Goal: Transaction & Acquisition: Purchase product/service

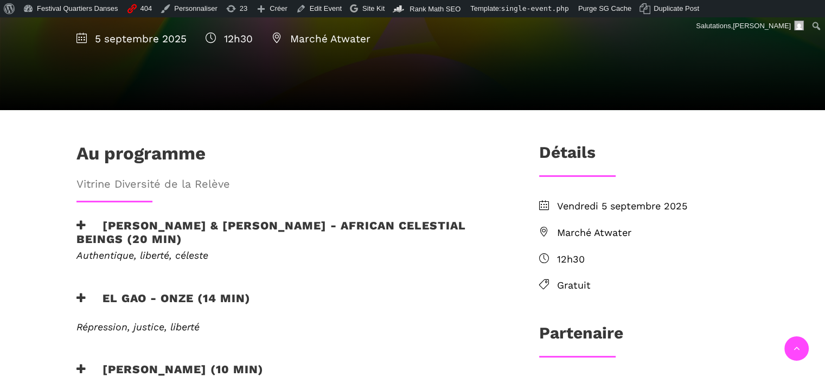
scroll to position [182, 0]
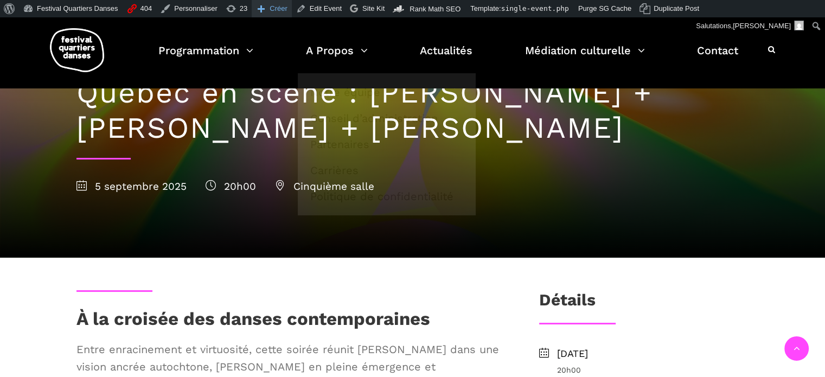
scroll to position [54, 0]
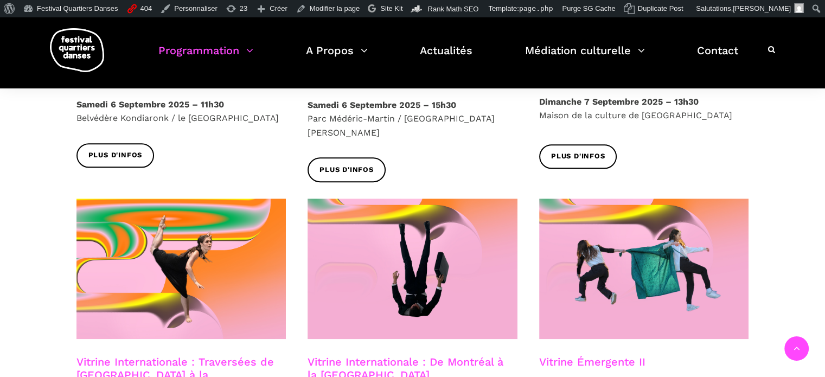
scroll to position [582, 0]
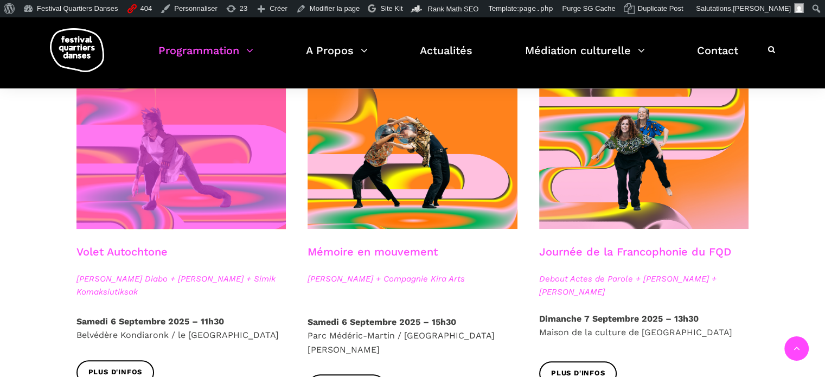
click at [209, 145] on span at bounding box center [181, 158] width 210 height 140
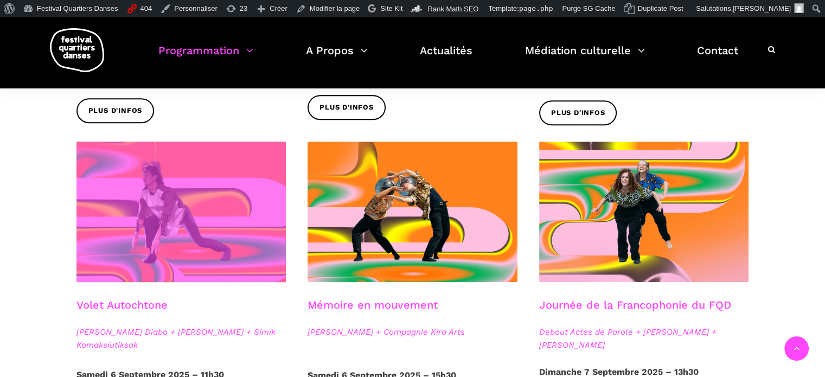
scroll to position [528, 0]
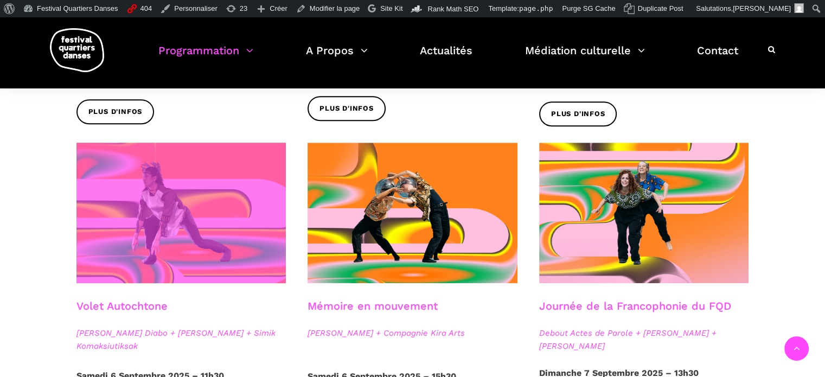
click at [129, 190] on span at bounding box center [181, 213] width 210 height 140
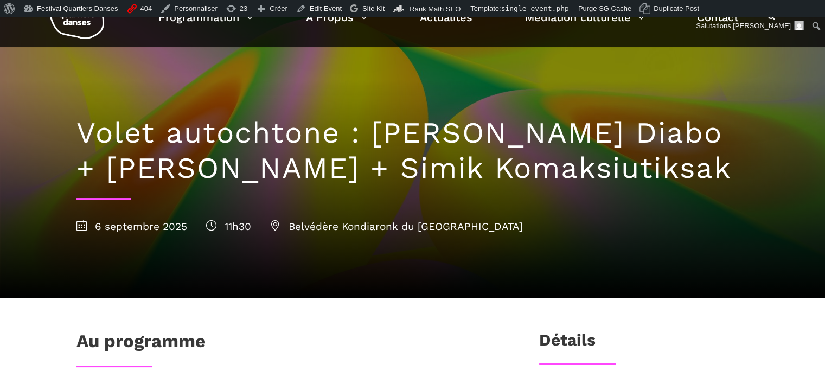
scroll to position [163, 0]
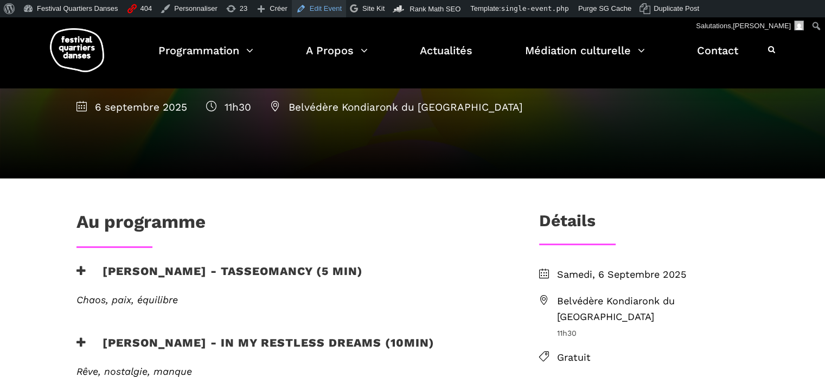
click at [302, 7] on link "Edit Event" at bounding box center [319, 8] width 54 height 17
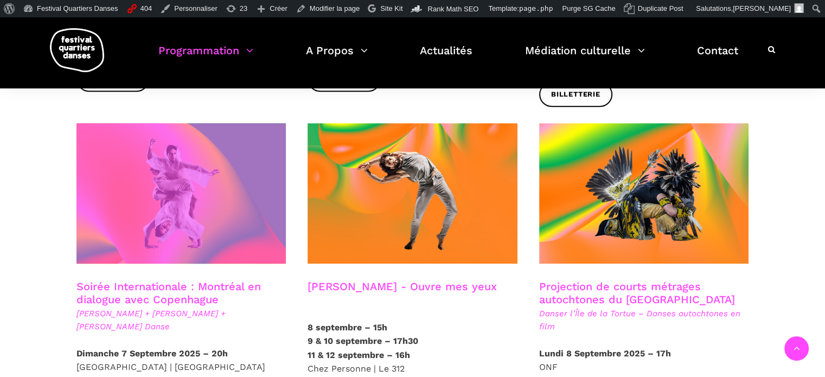
scroll to position [575, 0]
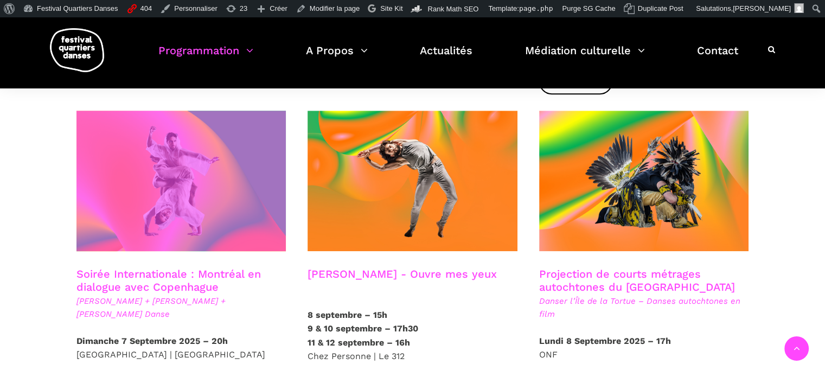
click at [151, 210] on span at bounding box center [181, 181] width 210 height 140
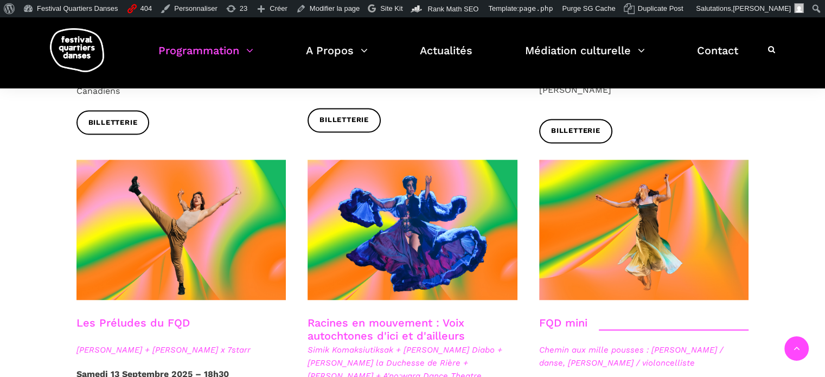
scroll to position [1606, 0]
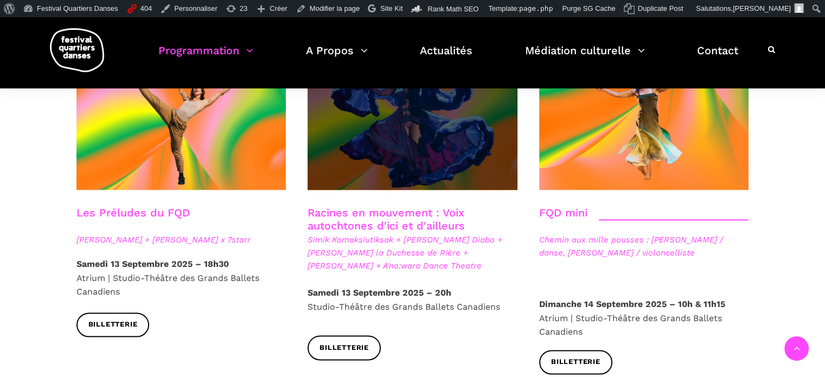
click at [379, 118] on span at bounding box center [413, 119] width 210 height 140
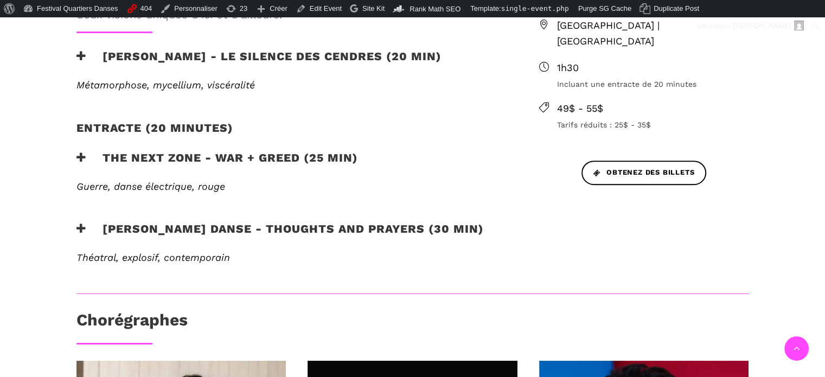
scroll to position [488, 0]
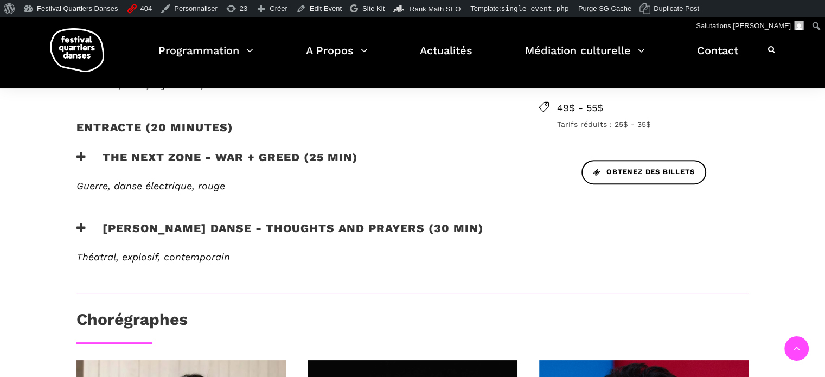
click at [239, 221] on h3 "Skeels Danse - Thoughts and Prayers (30 min)" at bounding box center [279, 234] width 407 height 27
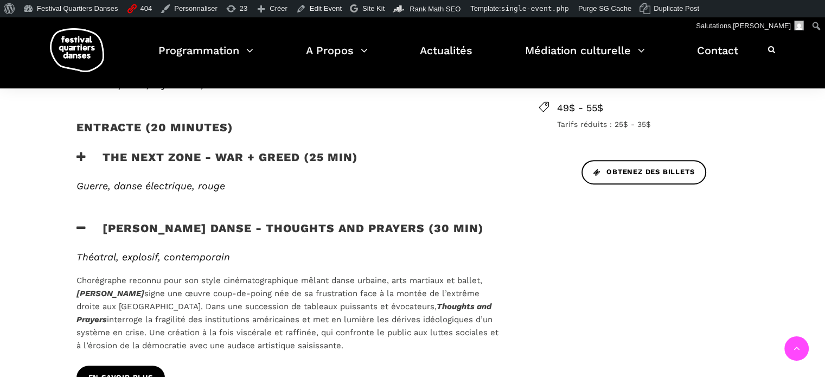
click at [126, 372] on span "En savoir plus" at bounding box center [120, 377] width 65 height 11
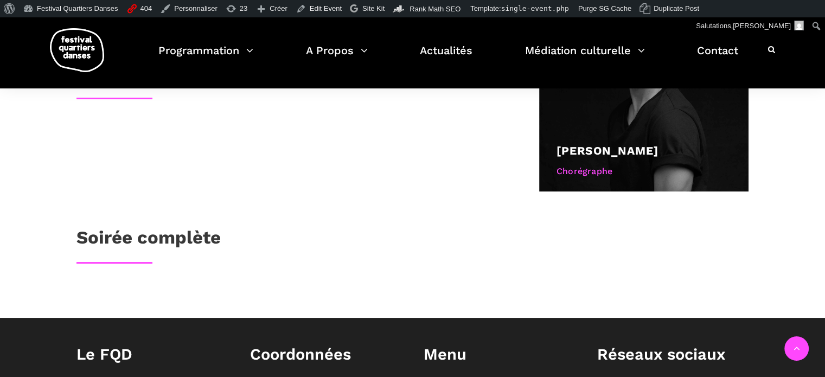
scroll to position [759, 0]
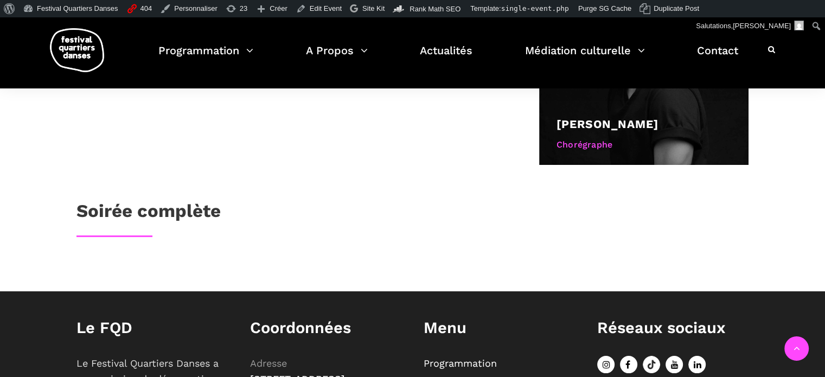
click at [114, 200] on h3 "Soirée complète" at bounding box center [148, 213] width 144 height 27
click at [314, 7] on link "Edit Event" at bounding box center [319, 8] width 54 height 17
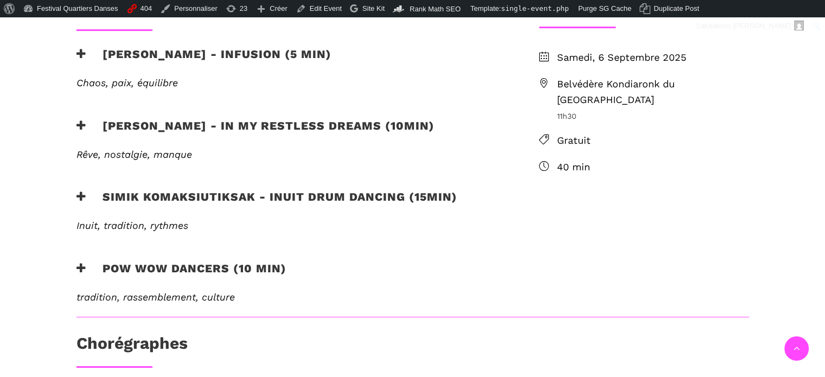
click at [182, 53] on h3 "[PERSON_NAME] - Infusion (5 min)" at bounding box center [203, 60] width 255 height 27
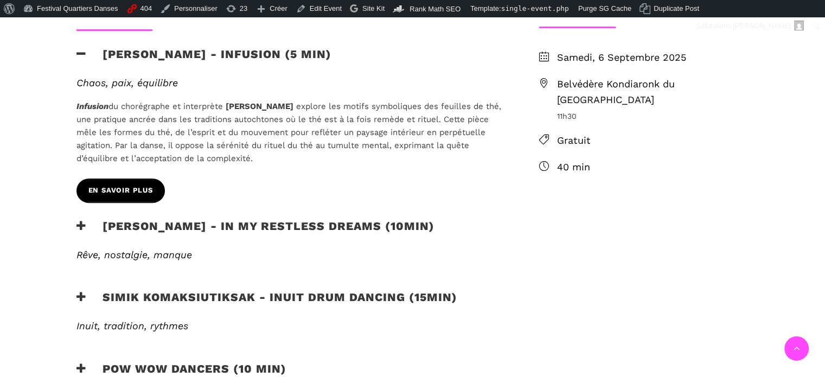
click at [121, 186] on span "En savoir plus" at bounding box center [120, 190] width 65 height 11
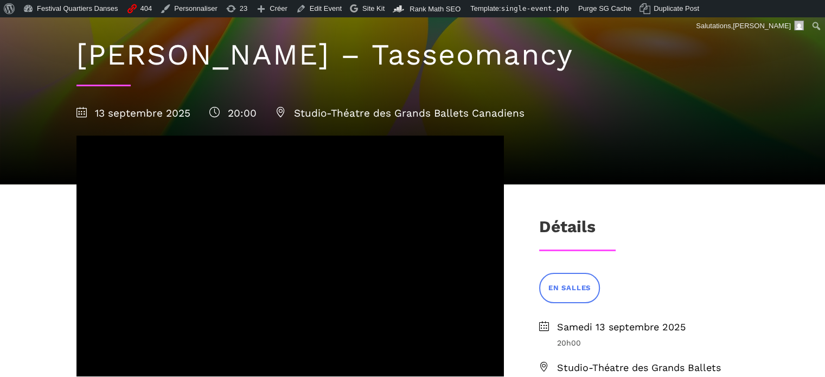
scroll to position [54, 0]
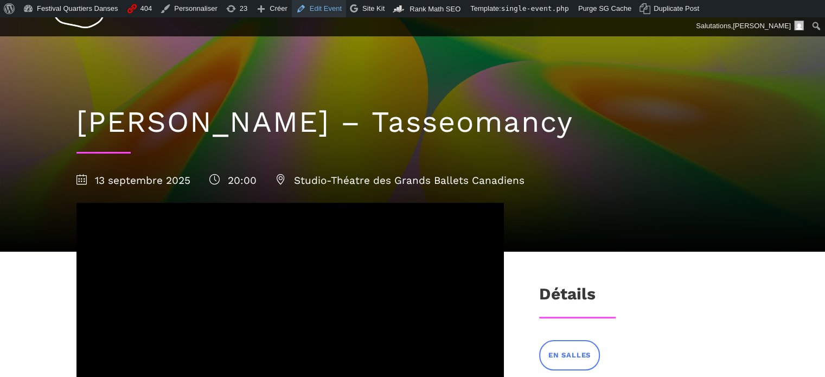
click at [314, 10] on link "Edit Event" at bounding box center [319, 8] width 54 height 17
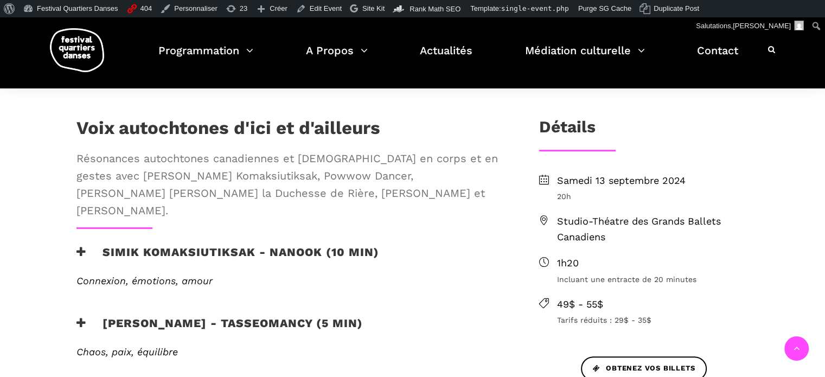
scroll to position [380, 0]
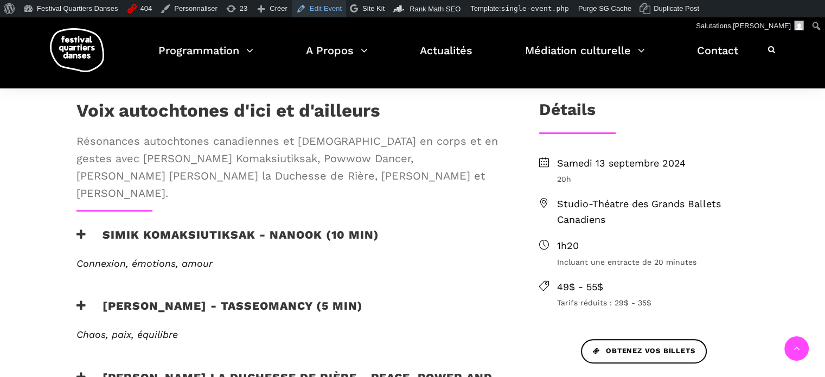
click at [311, 4] on link "Edit Event" at bounding box center [319, 8] width 54 height 17
